Goal: Find specific page/section: Locate a particular part of the current website

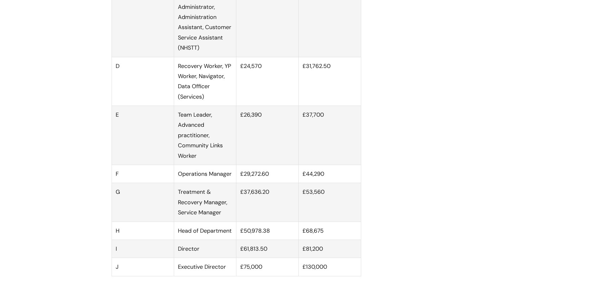
scroll to position [443, 0]
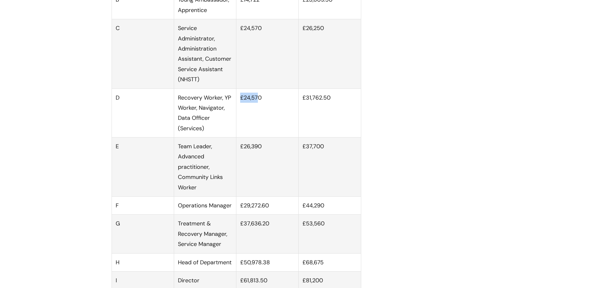
drag, startPoint x: 242, startPoint y: 105, endPoint x: 257, endPoint y: 109, distance: 16.0
click at [257, 109] on td "£24,570" at bounding box center [267, 113] width 62 height 49
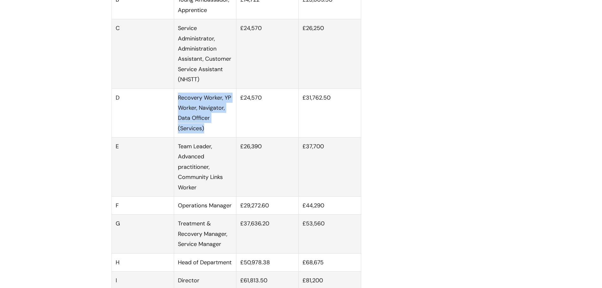
drag, startPoint x: 212, startPoint y: 135, endPoint x: 178, endPoint y: 107, distance: 44.3
click at [178, 107] on td "Recovery Worker, YP Worker, Navigator, Data Officer (Services)" at bounding box center [205, 113] width 62 height 49
click at [182, 107] on td "Recovery Worker, YP Worker, Navigator, Data Officer (Services)" at bounding box center [205, 113] width 62 height 49
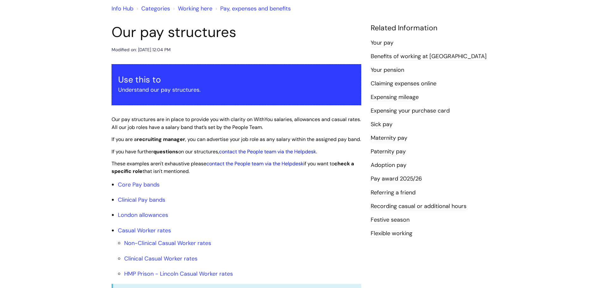
scroll to position [0, 0]
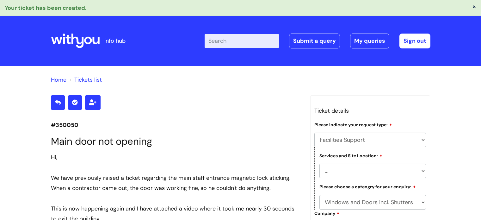
select select "Facilities Support"
select select "[GEOGRAPHIC_DATA]"
select select "Windows and Doors incl. Shutters"
